Goal: Transaction & Acquisition: Obtain resource

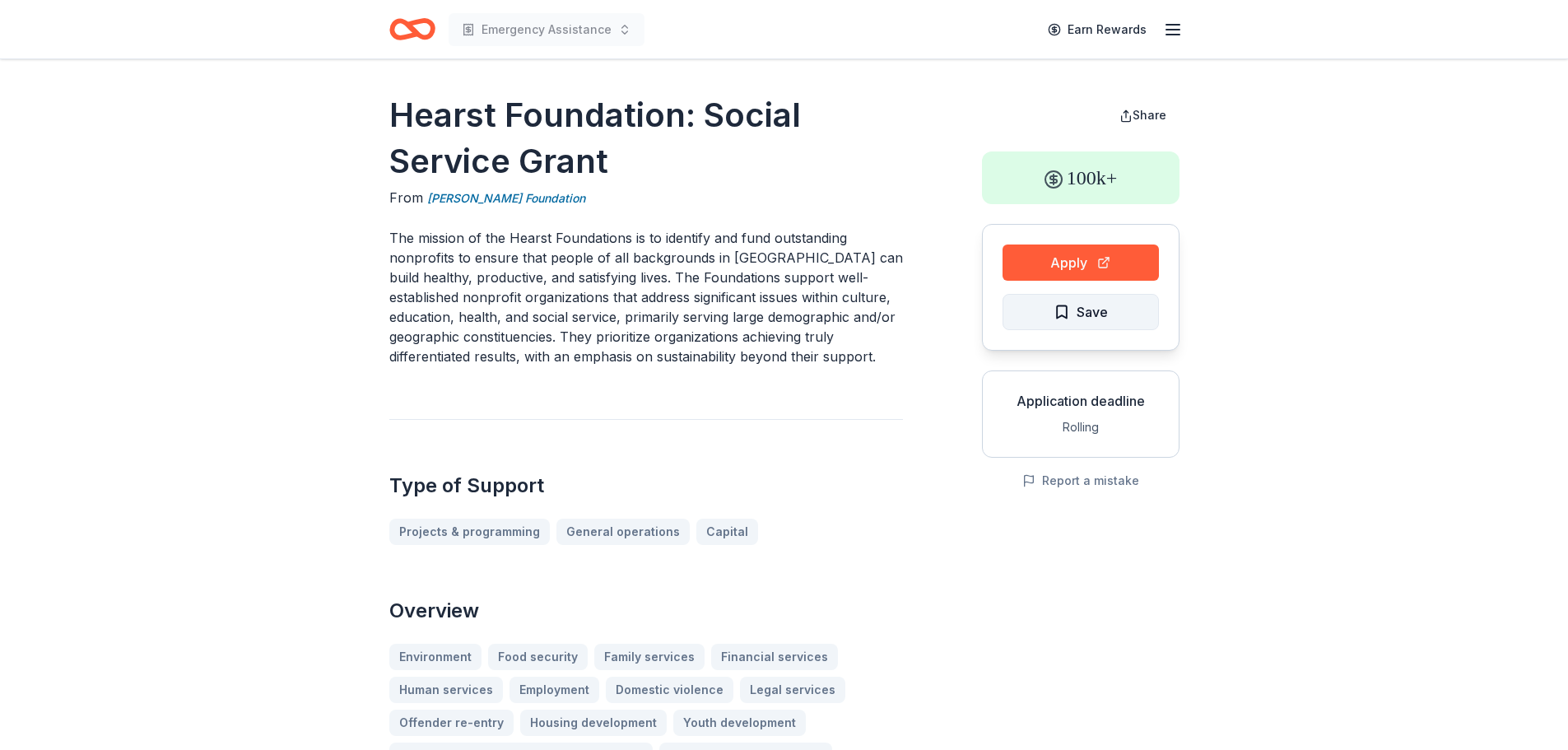
click at [1094, 315] on span "Save" at bounding box center [1092, 311] width 31 height 21
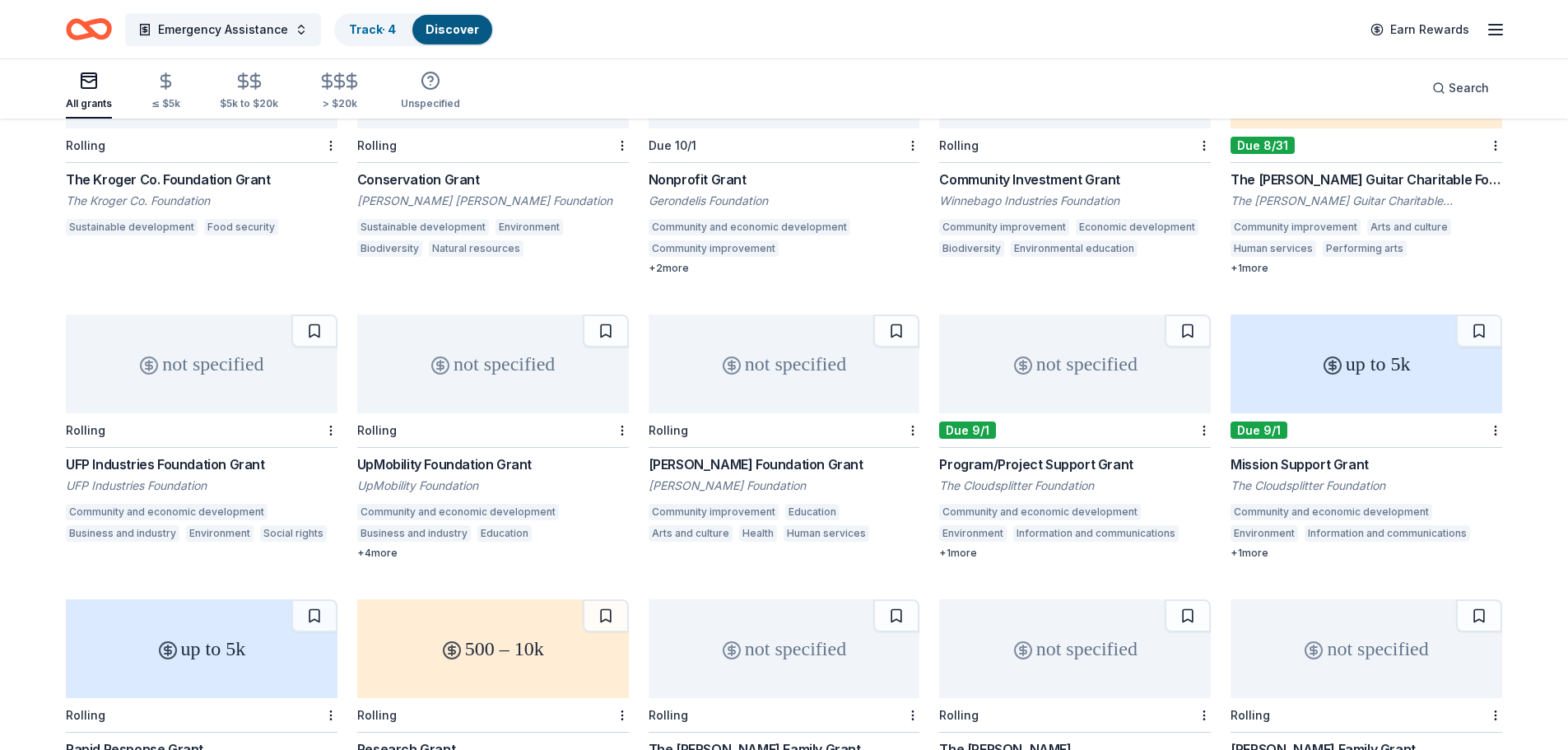
scroll to position [1670, 0]
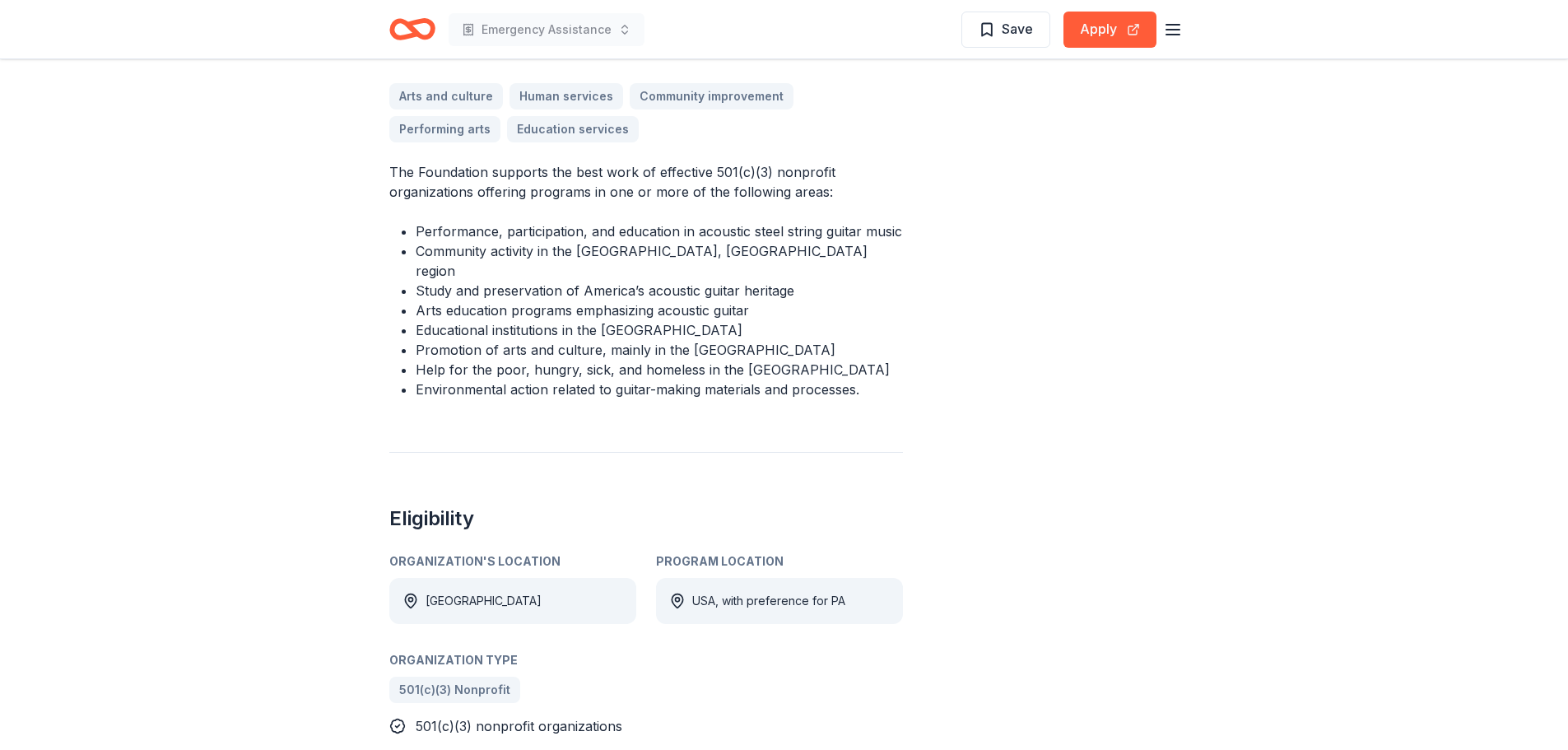
scroll to position [478, 0]
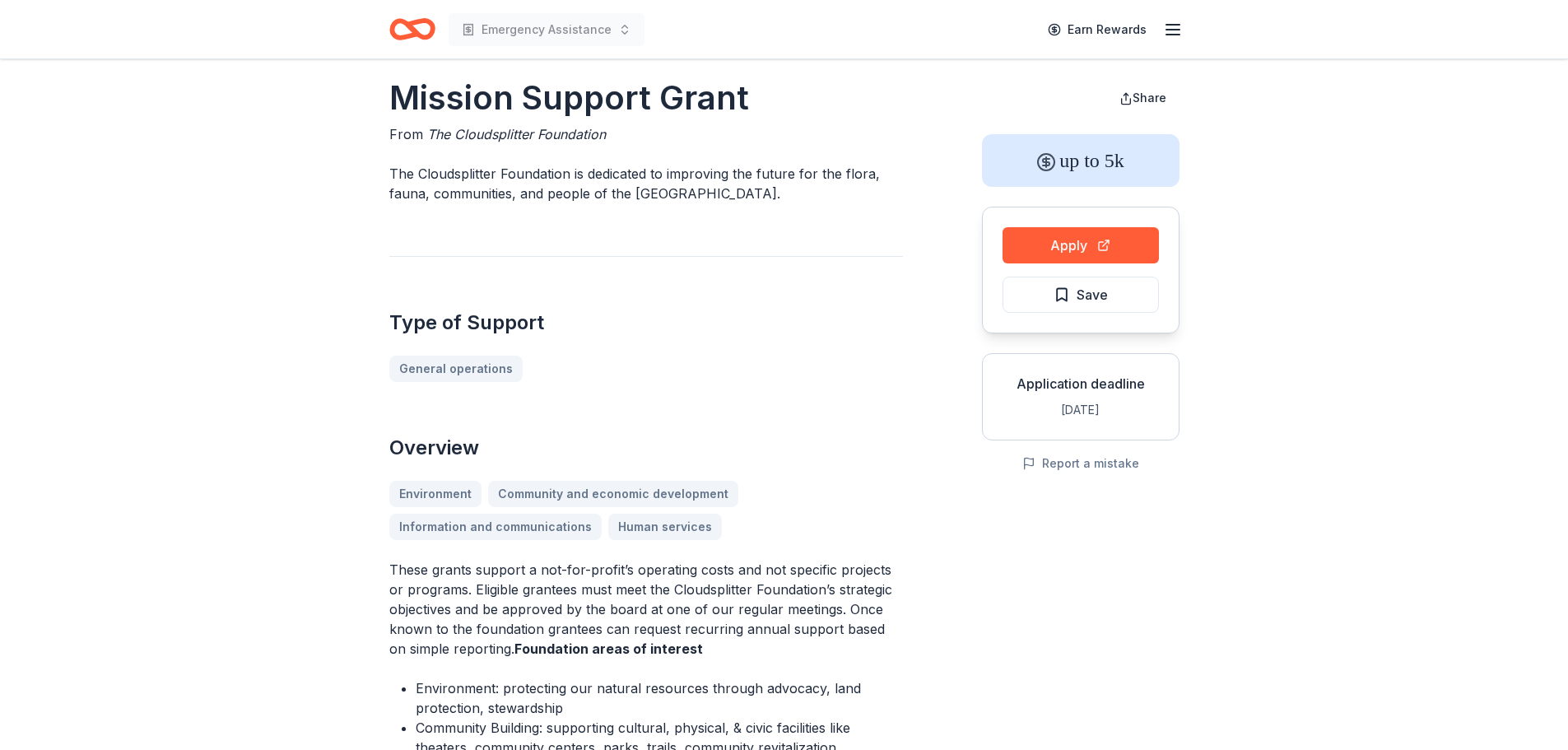
scroll to position [15, 0]
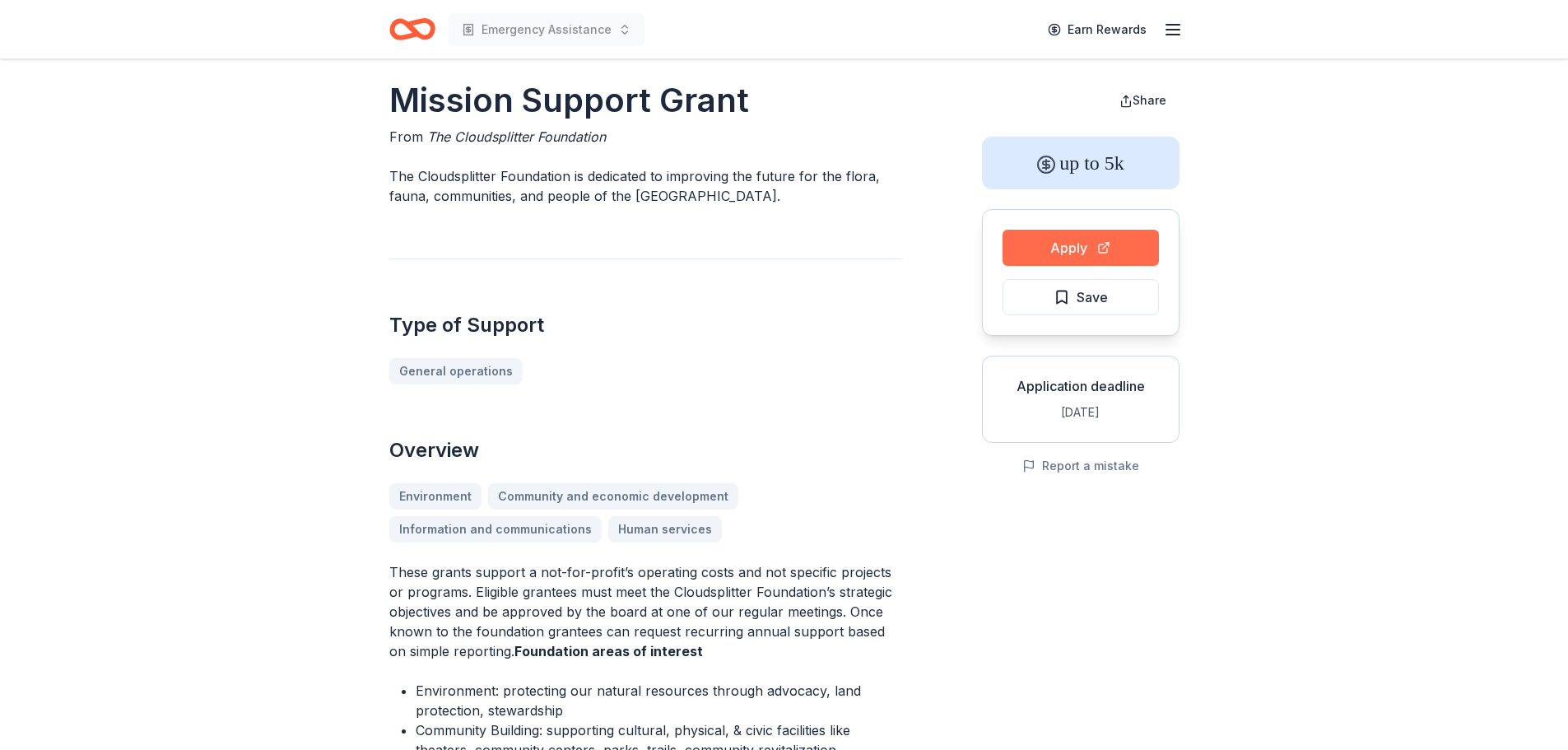
click at [1059, 249] on button "Apply" at bounding box center [1081, 247] width 157 height 36
